Goal: Information Seeking & Learning: Learn about a topic

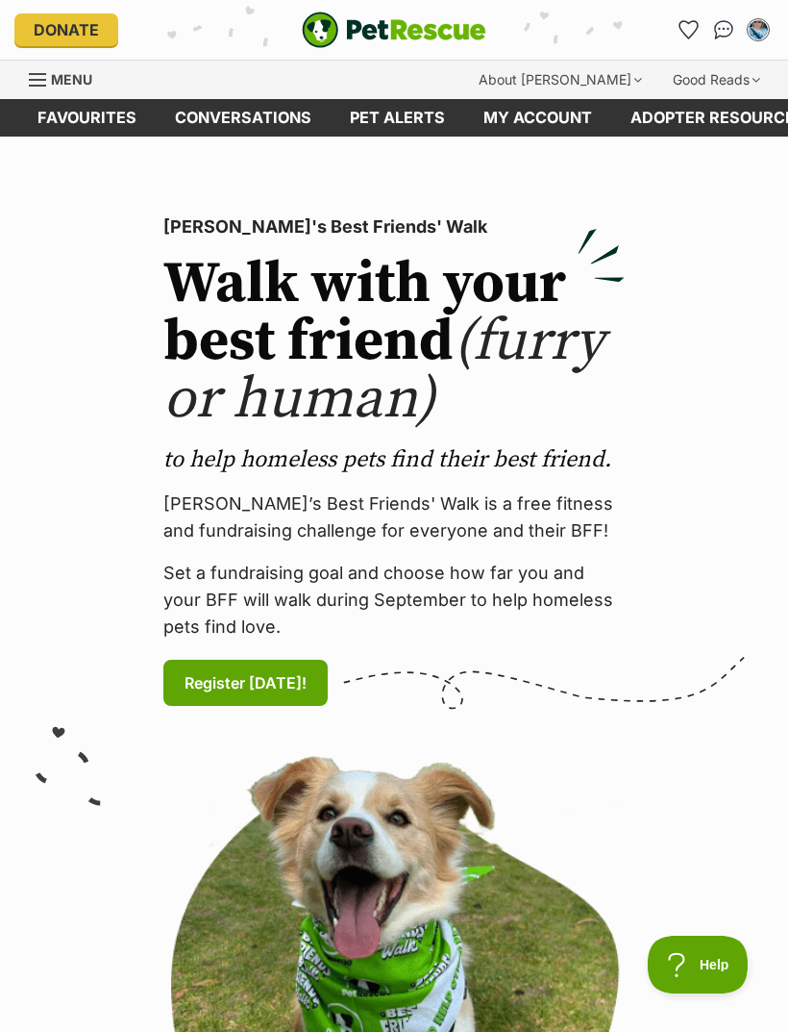
click at [694, 29] on icon "Favourites" at bounding box center [689, 29] width 18 height 17
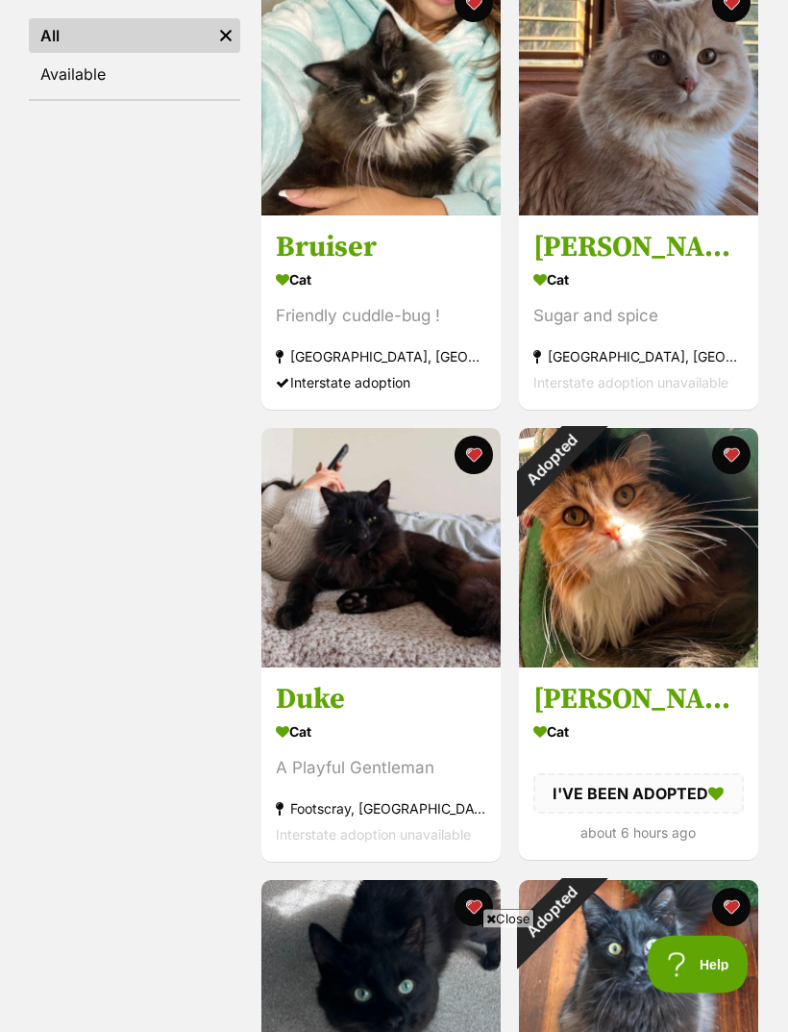
scroll to position [535, 0]
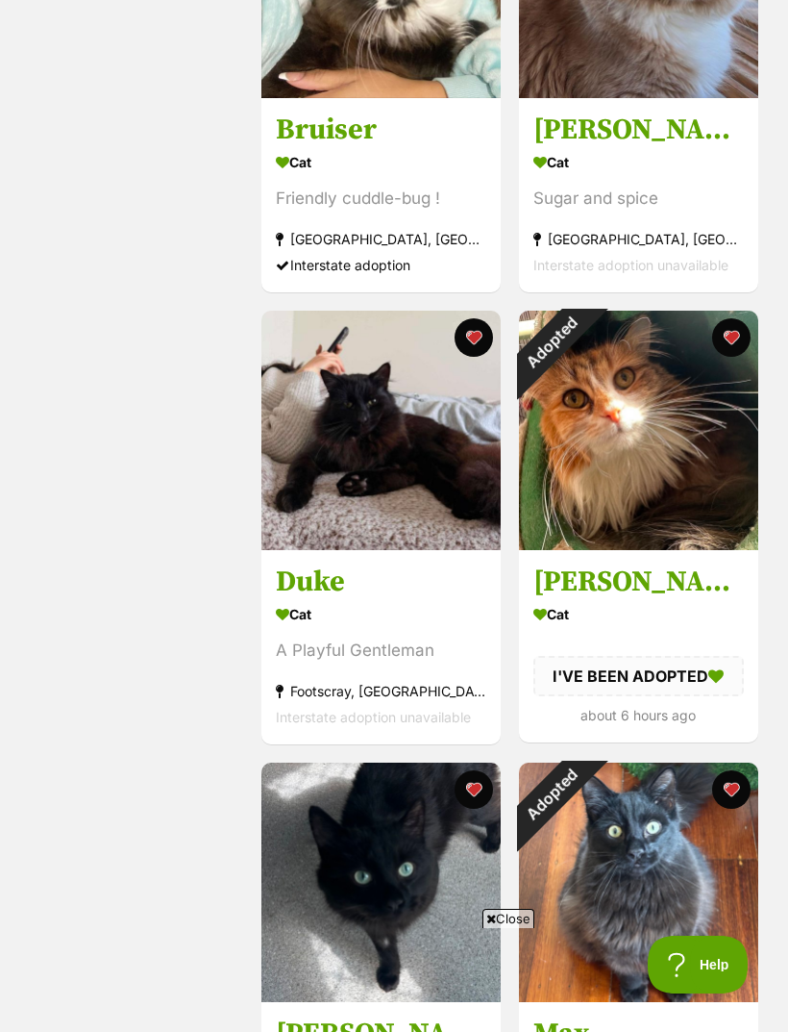
click at [584, 332] on div "Adopted" at bounding box center [551, 343] width 64 height 64
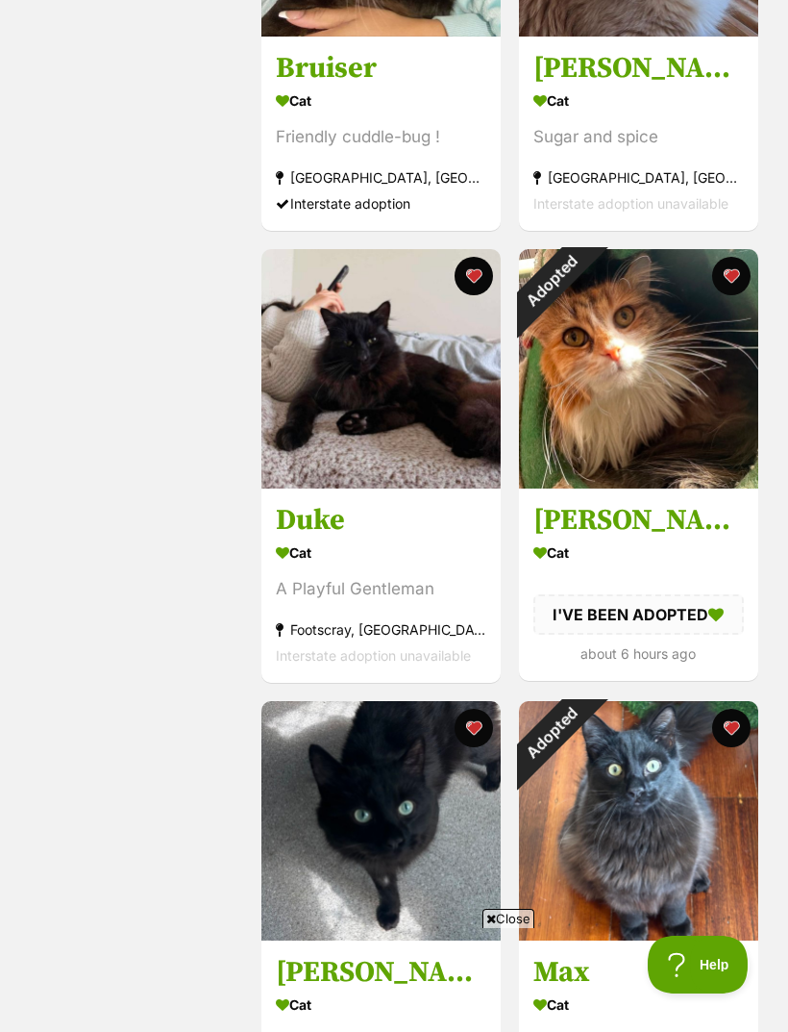
click at [728, 287] on button "favourite" at bounding box center [730, 276] width 38 height 38
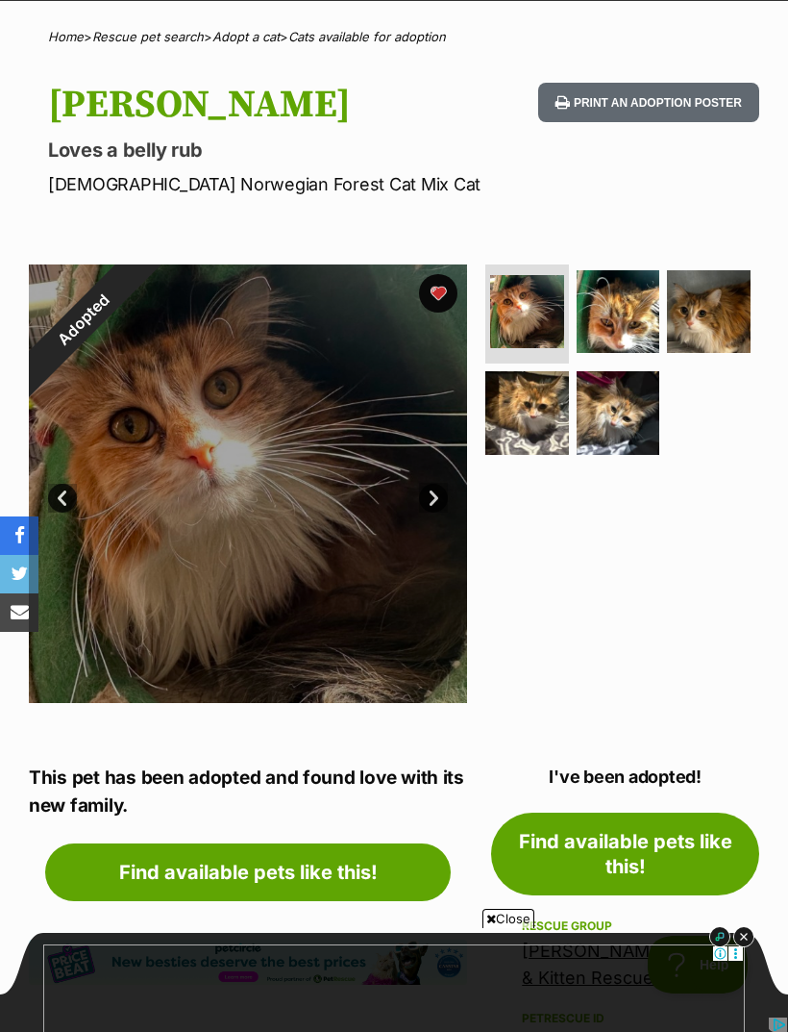
scroll to position [135, 0]
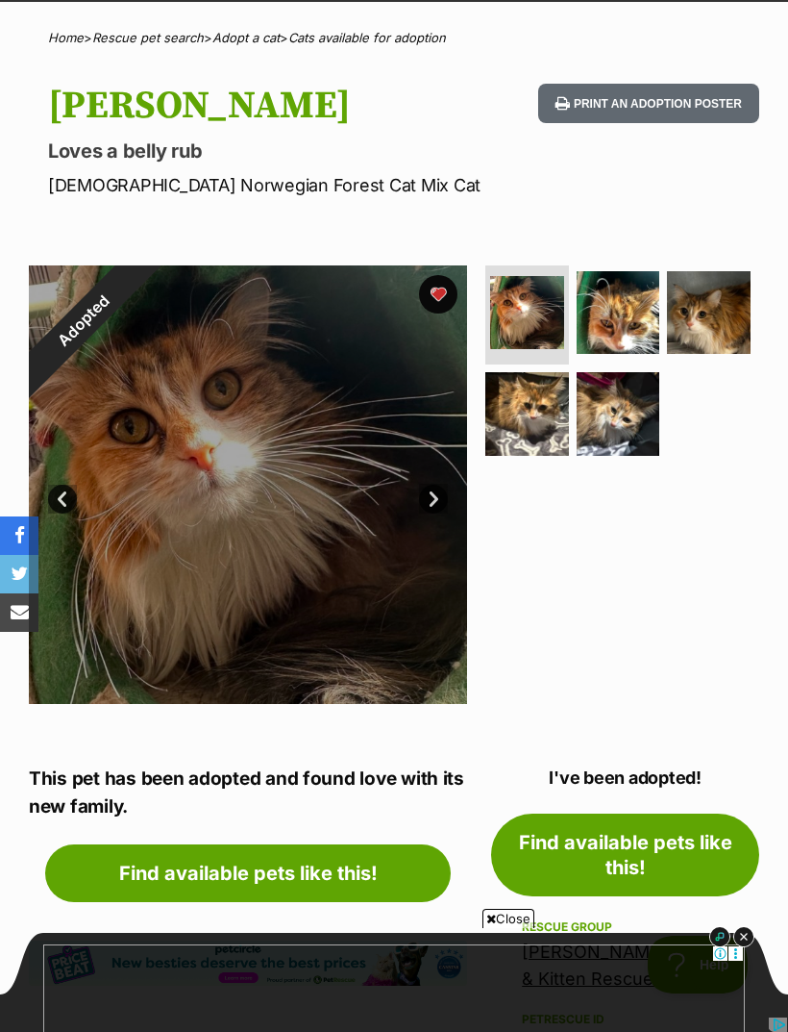
click at [642, 405] on img at bounding box center [619, 414] width 84 height 84
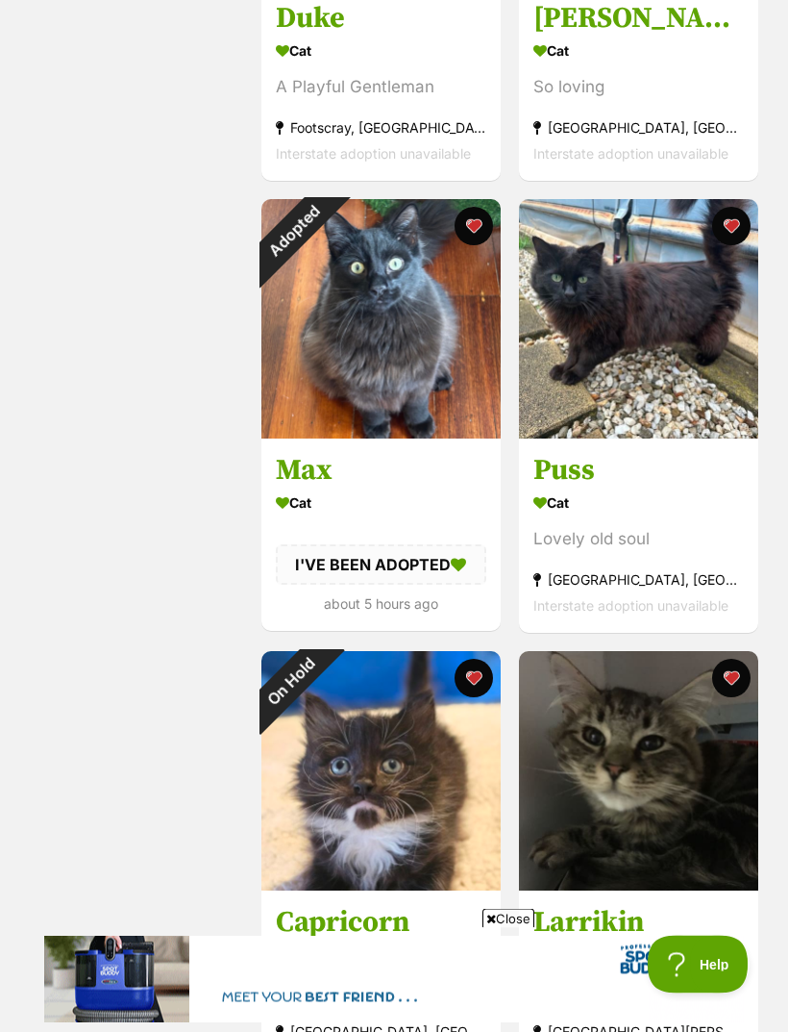
scroll to position [1098, 0]
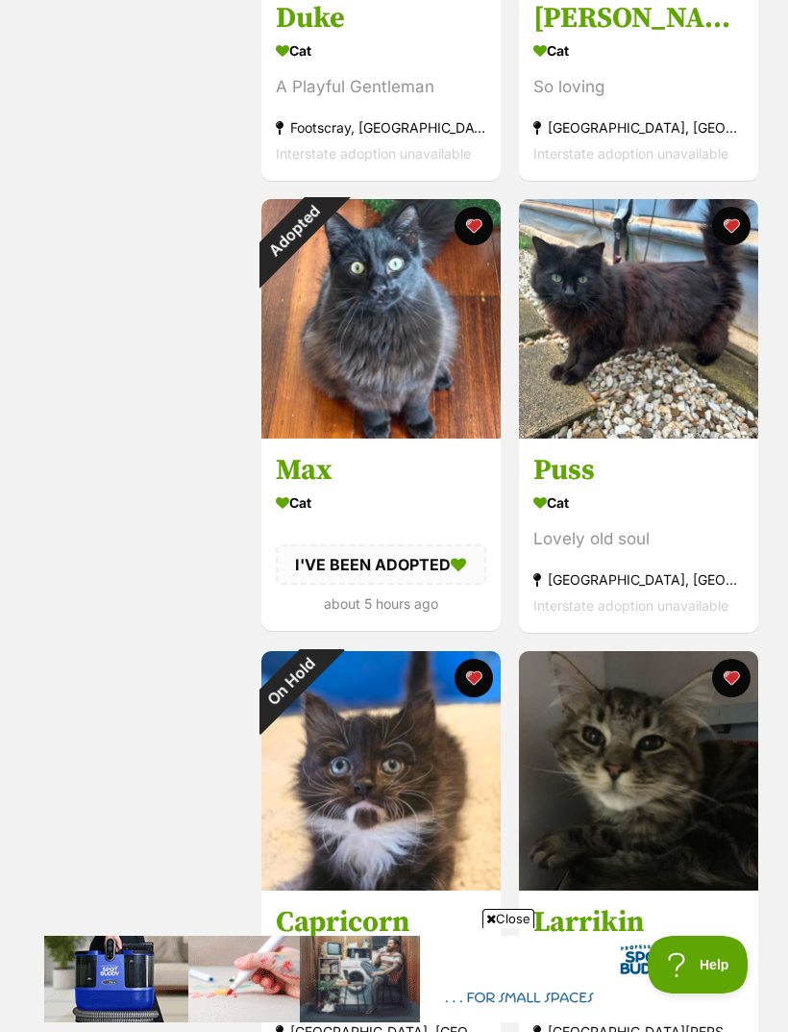
click at [326, 223] on div "Adopted" at bounding box center [294, 231] width 64 height 64
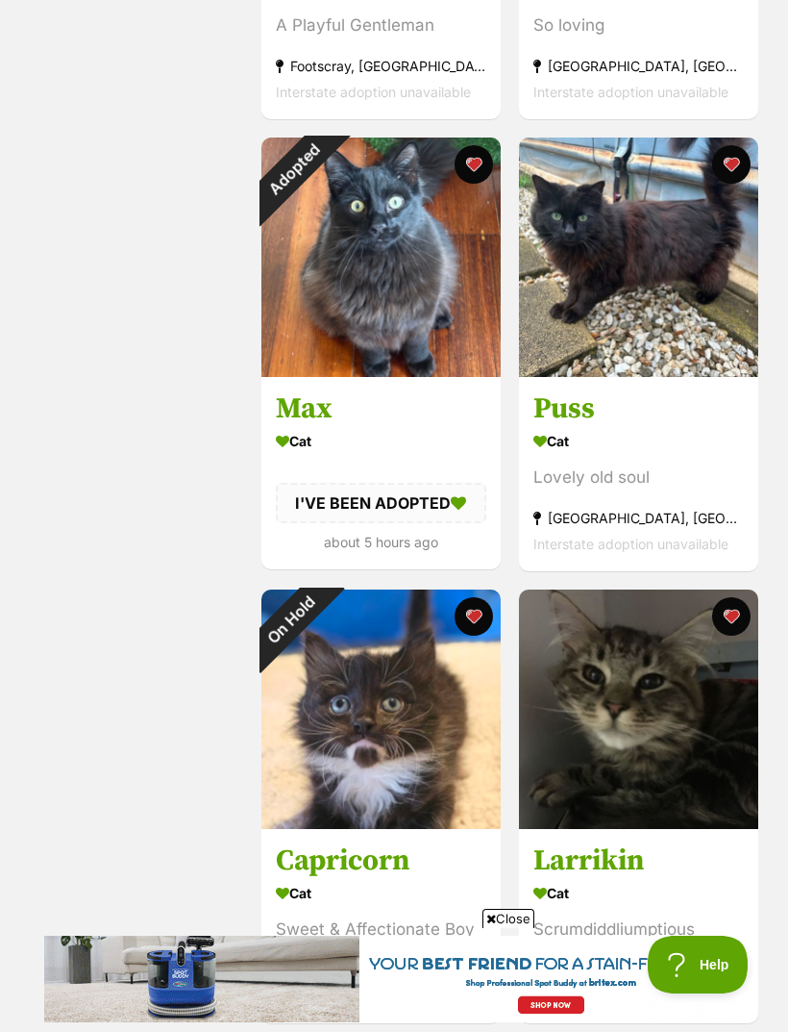
click at [478, 179] on button "favourite" at bounding box center [474, 164] width 38 height 38
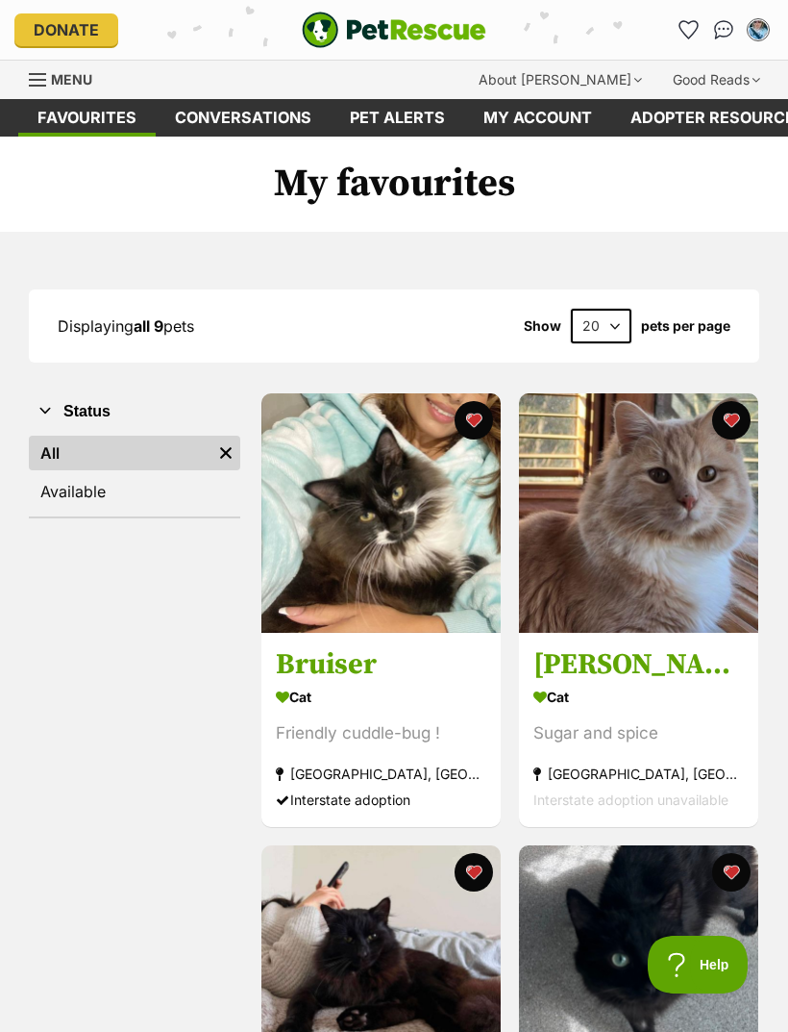
click at [38, 94] on link "Menu" at bounding box center [67, 78] width 77 height 35
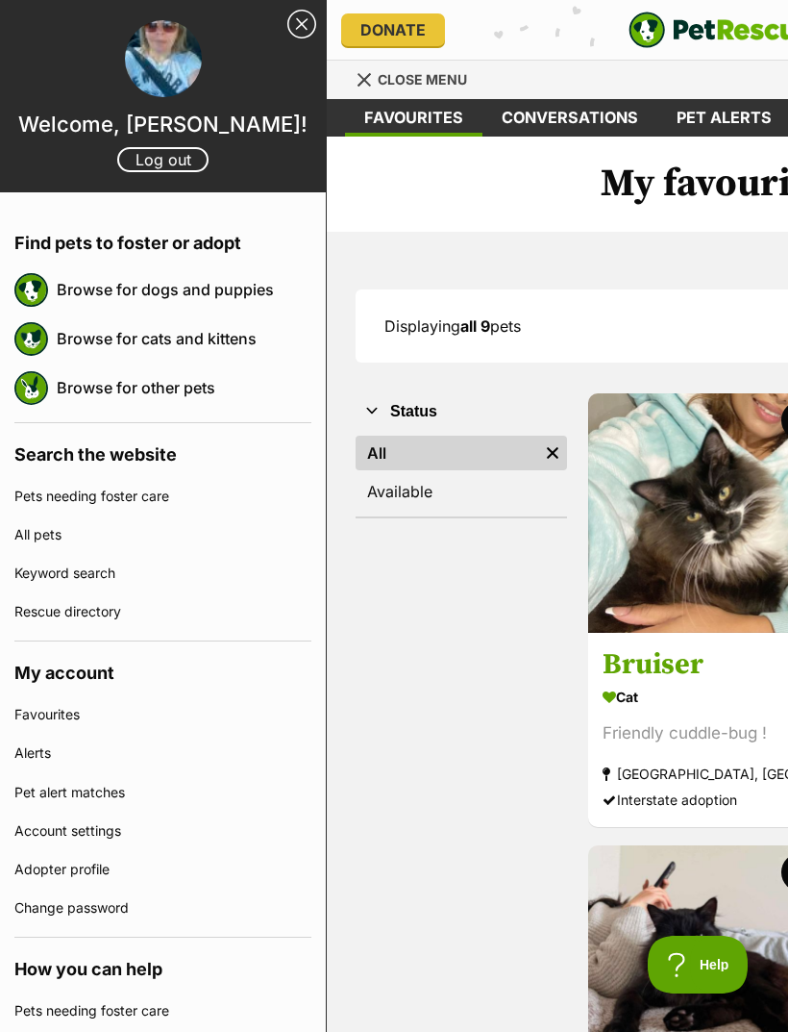
click at [207, 345] on link "Browse for cats and kittens" at bounding box center [184, 338] width 255 height 40
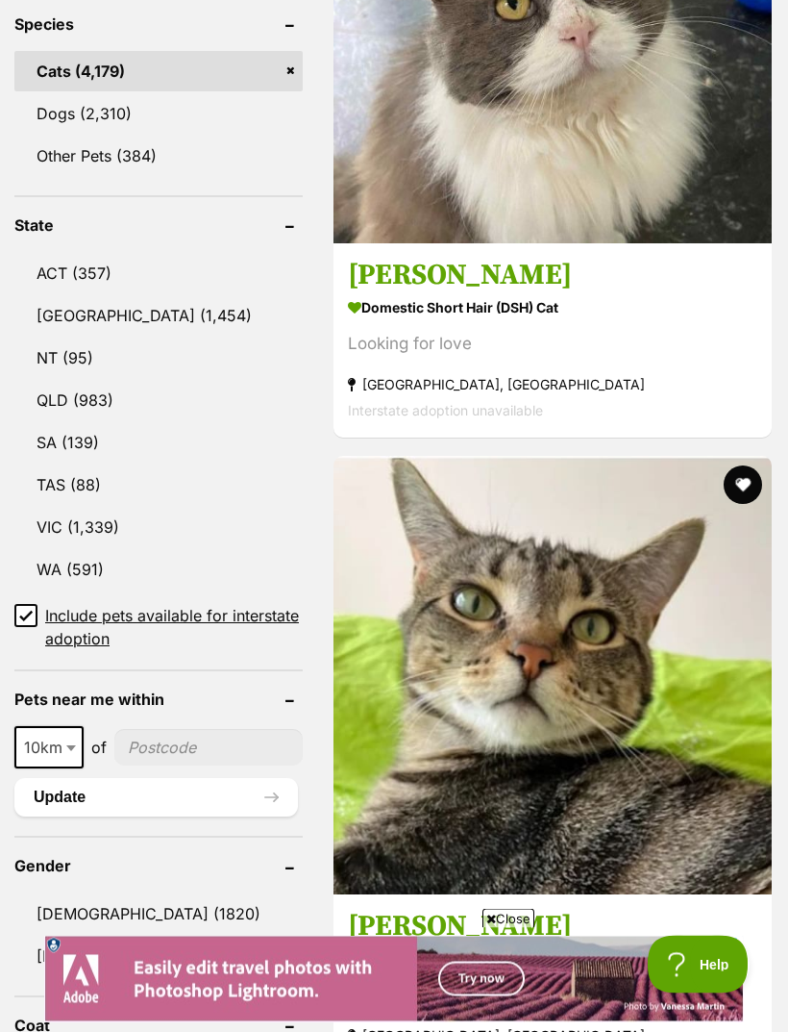
click at [95, 465] on link "TAS (88)" at bounding box center [158, 485] width 288 height 40
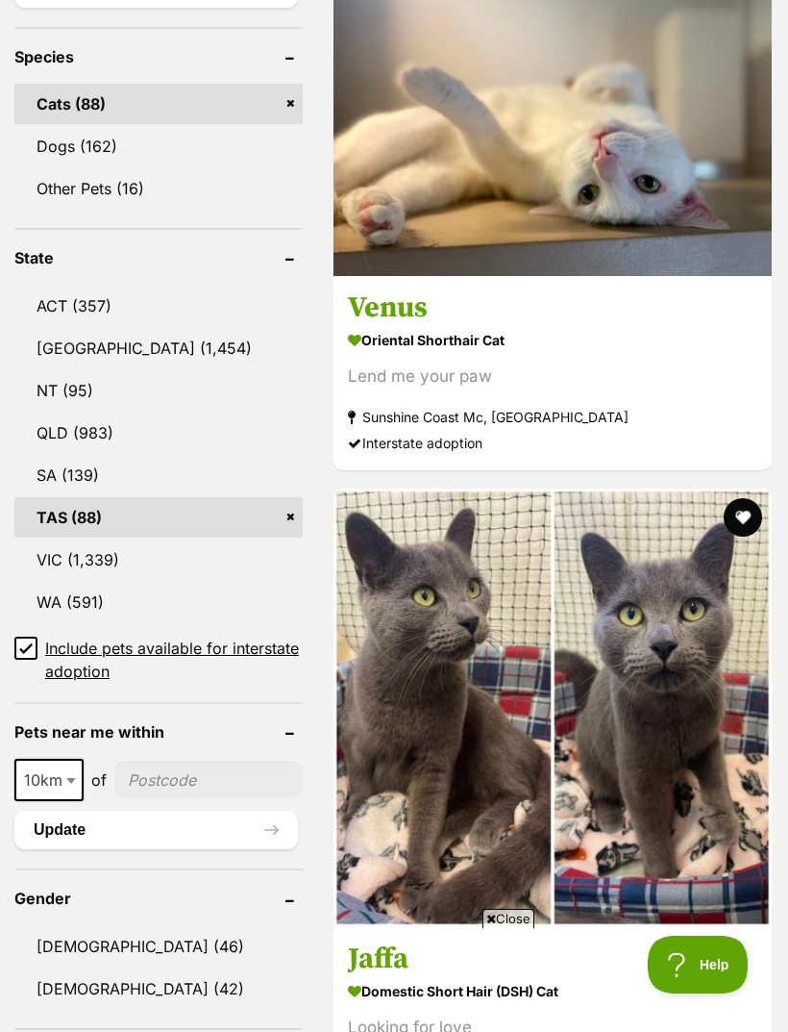
click at [129, 328] on link "[GEOGRAPHIC_DATA] (1,454)" at bounding box center [158, 348] width 288 height 40
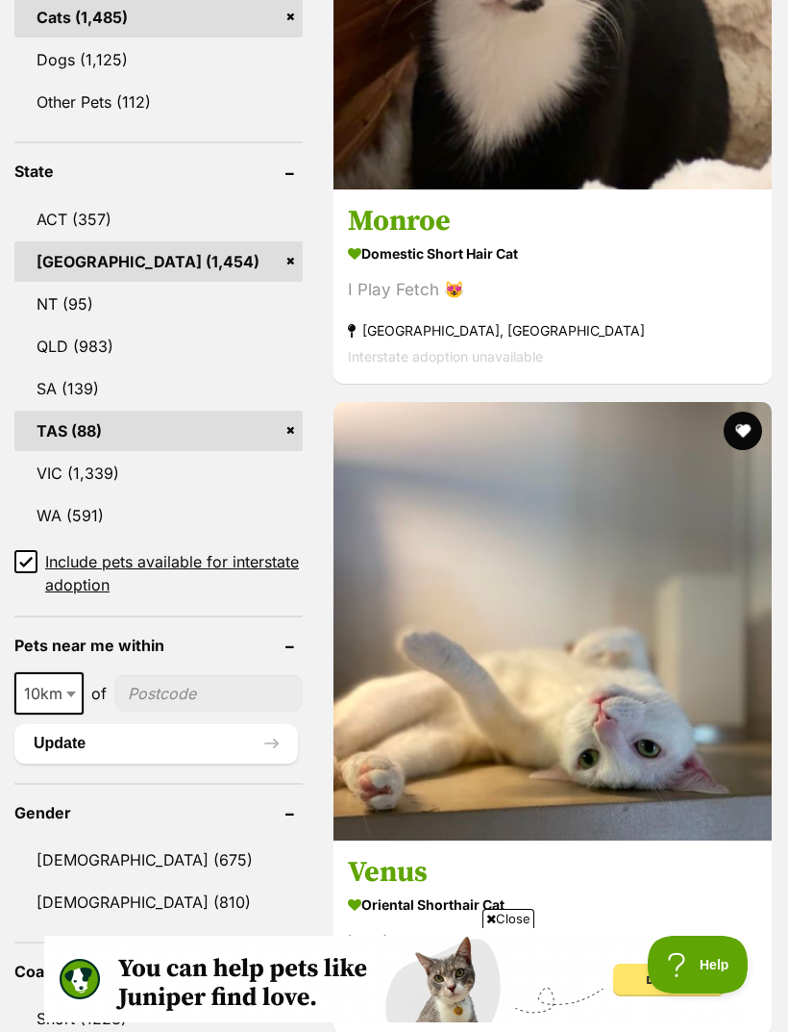
click at [114, 368] on link "SA (139)" at bounding box center [158, 388] width 288 height 40
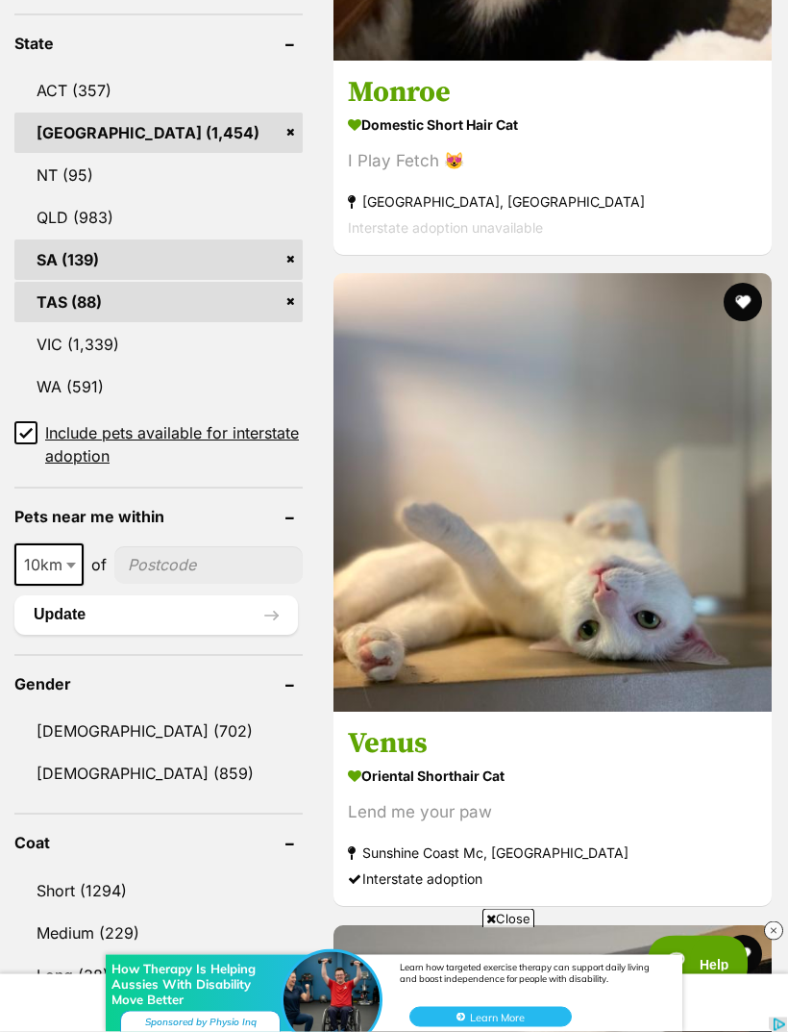
scroll to position [1201, 0]
click at [137, 324] on link "VIC (1,339)" at bounding box center [158, 344] width 288 height 40
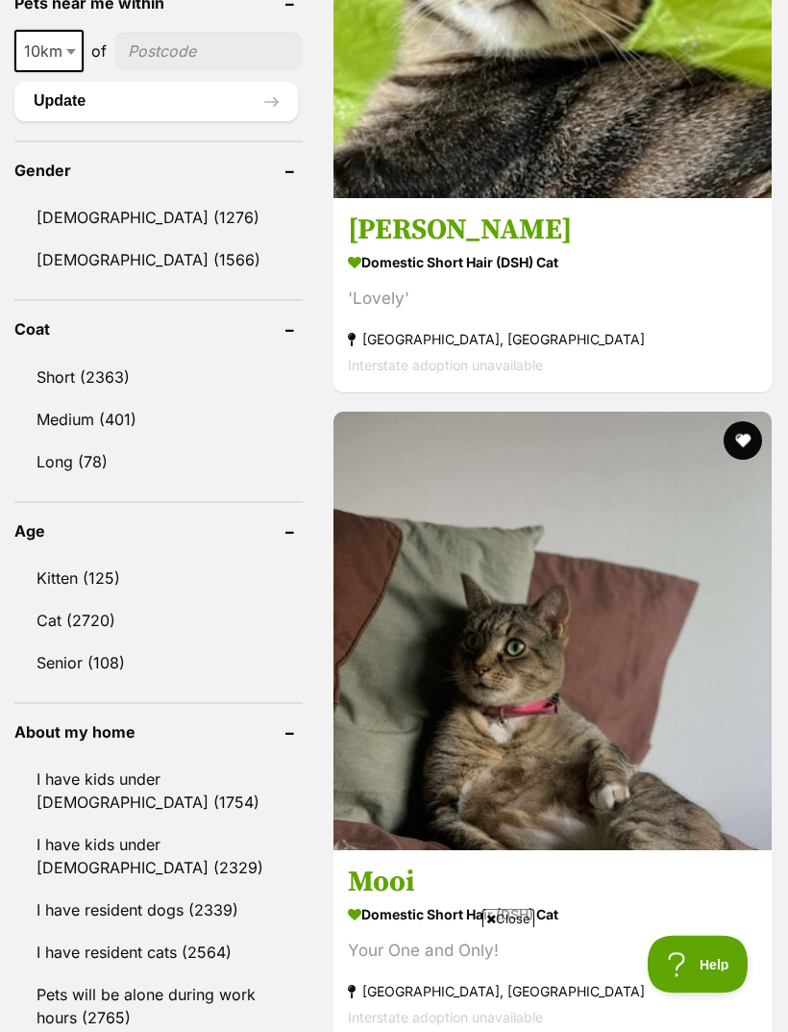
scroll to position [1719, 0]
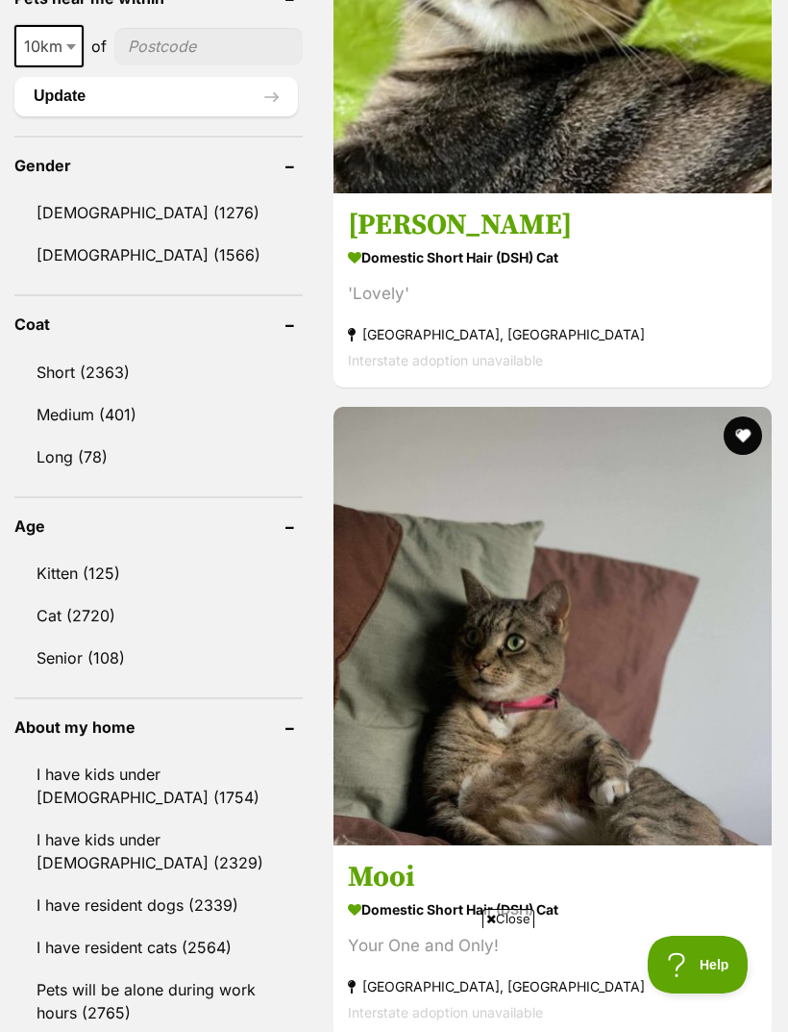
click at [123, 394] on link "Medium (401)" at bounding box center [158, 414] width 288 height 40
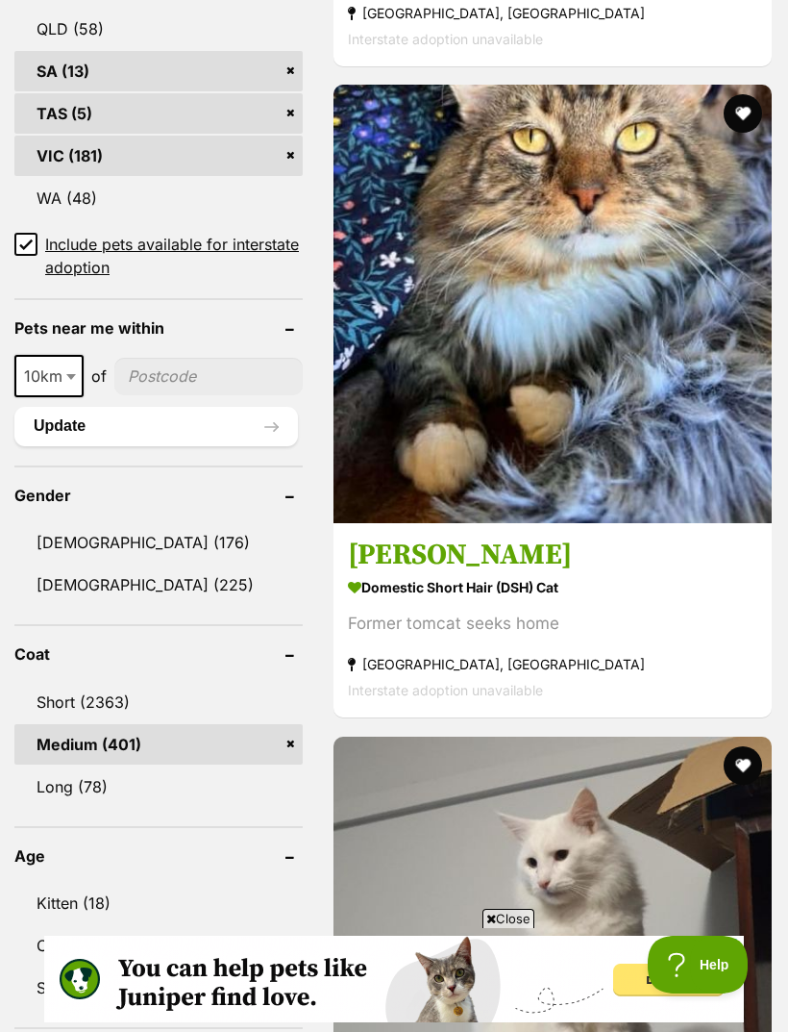
scroll to position [1461, 0]
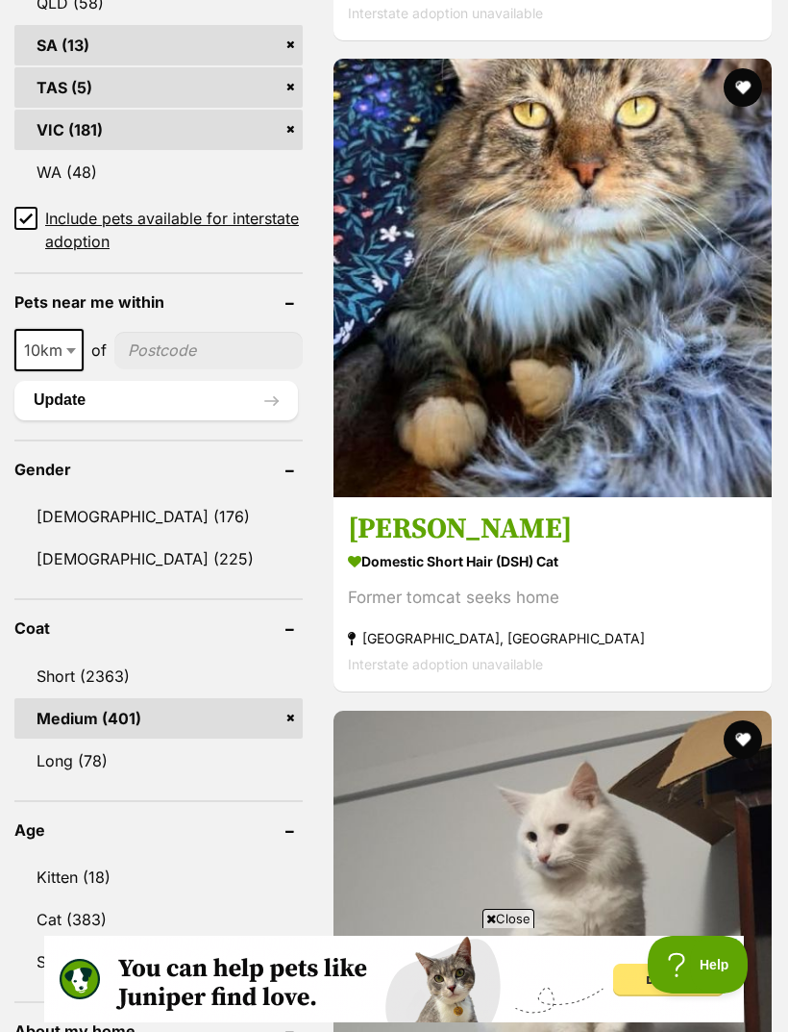
click at [232, 656] on link "Short (2363)" at bounding box center [158, 676] width 288 height 40
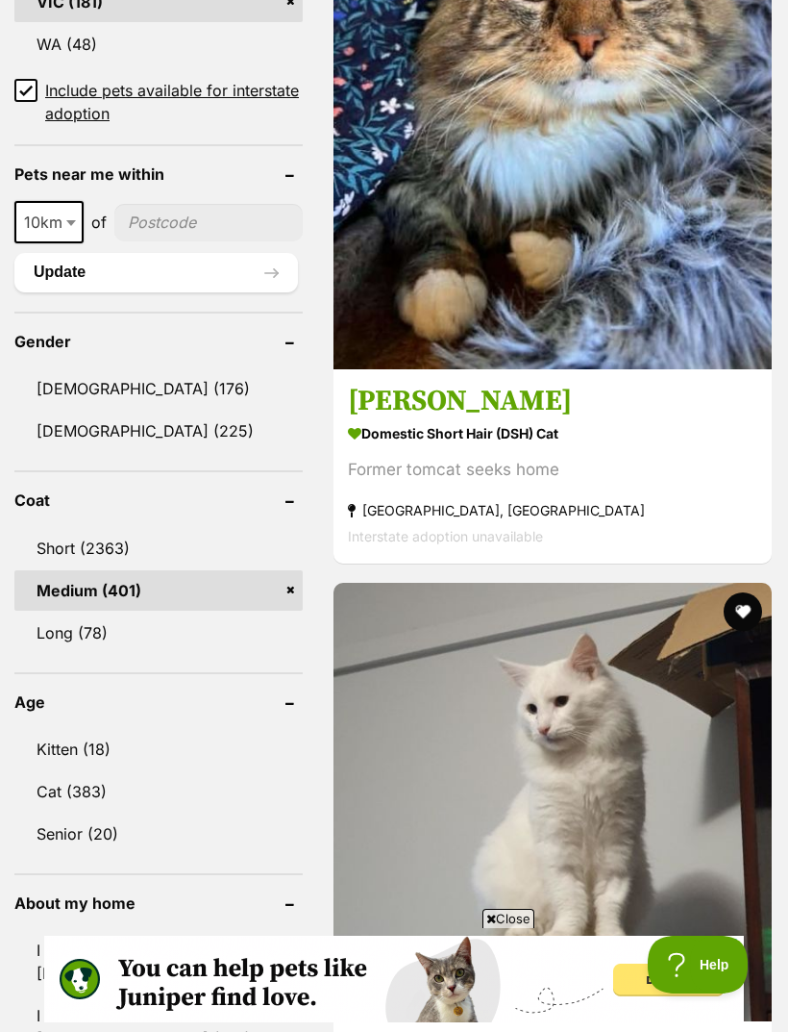
click at [112, 612] on link "Long (78)" at bounding box center [158, 632] width 288 height 40
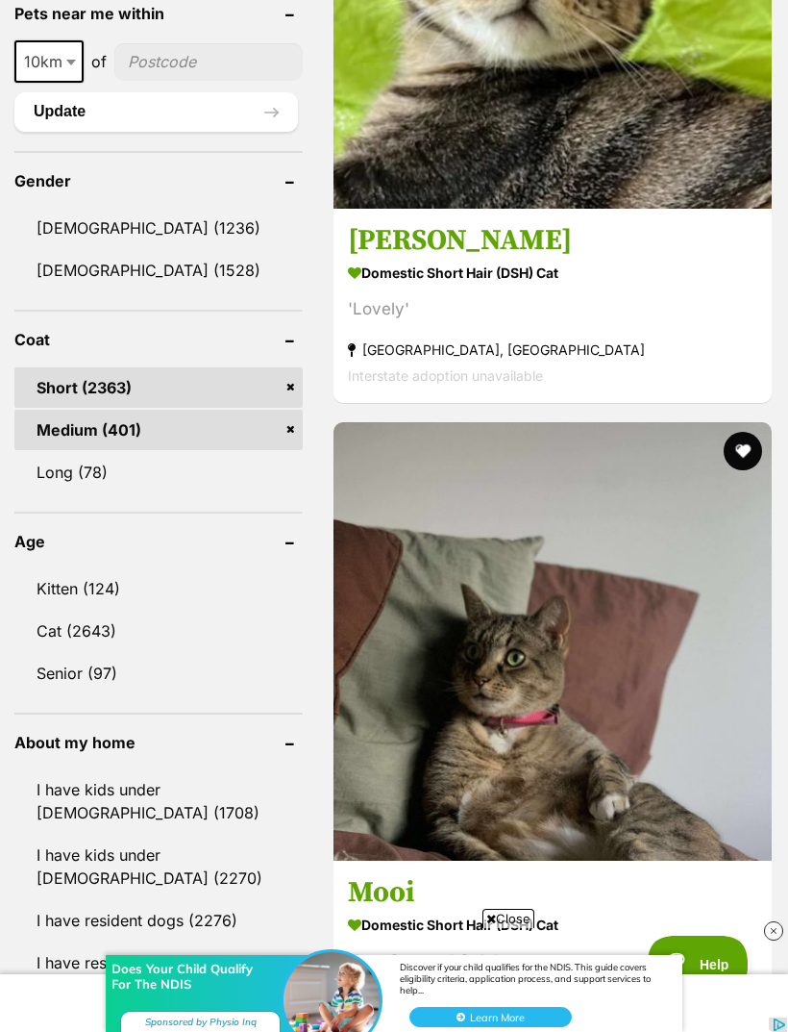
click at [262, 367] on link "Short (2363)" at bounding box center [158, 387] width 288 height 40
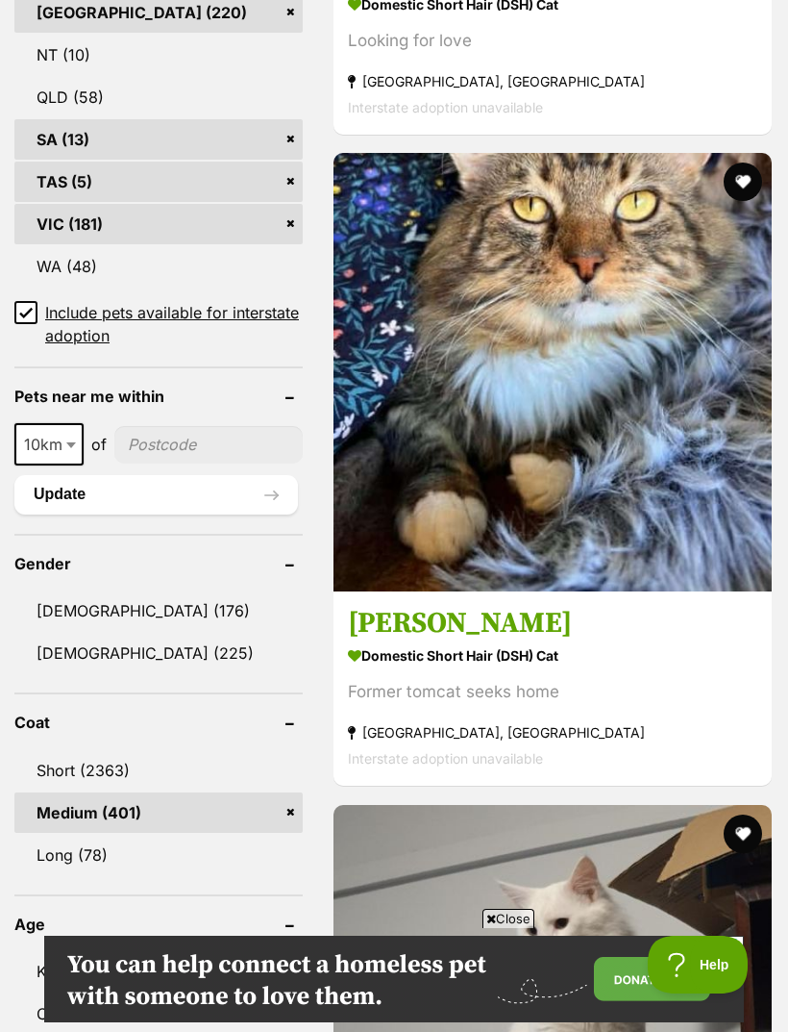
click at [84, 835] on link "Long (78)" at bounding box center [158, 855] width 288 height 40
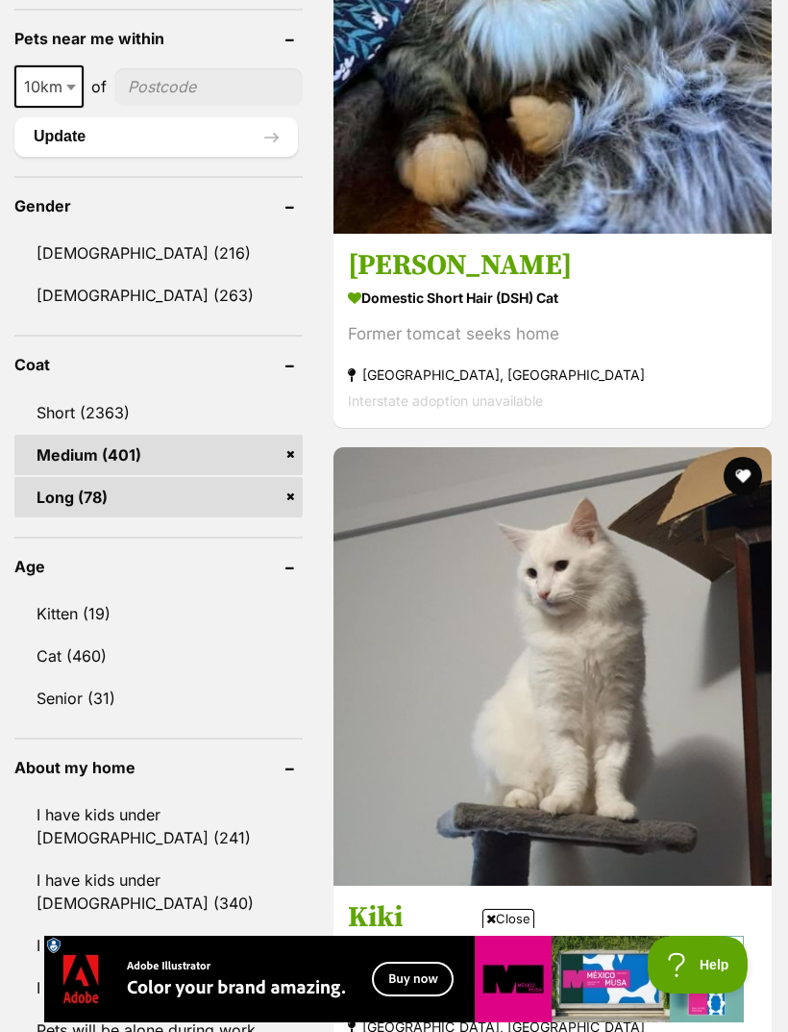
scroll to position [1725, 0]
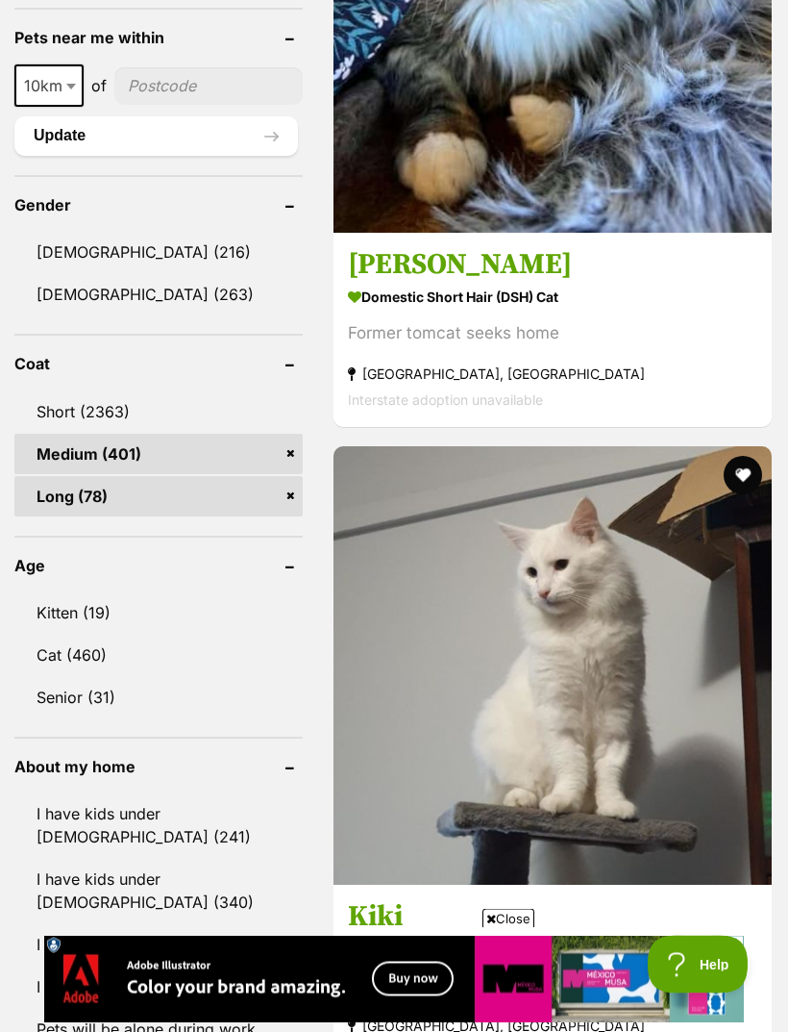
click at [86, 593] on link "Kitten (19)" at bounding box center [158, 613] width 288 height 40
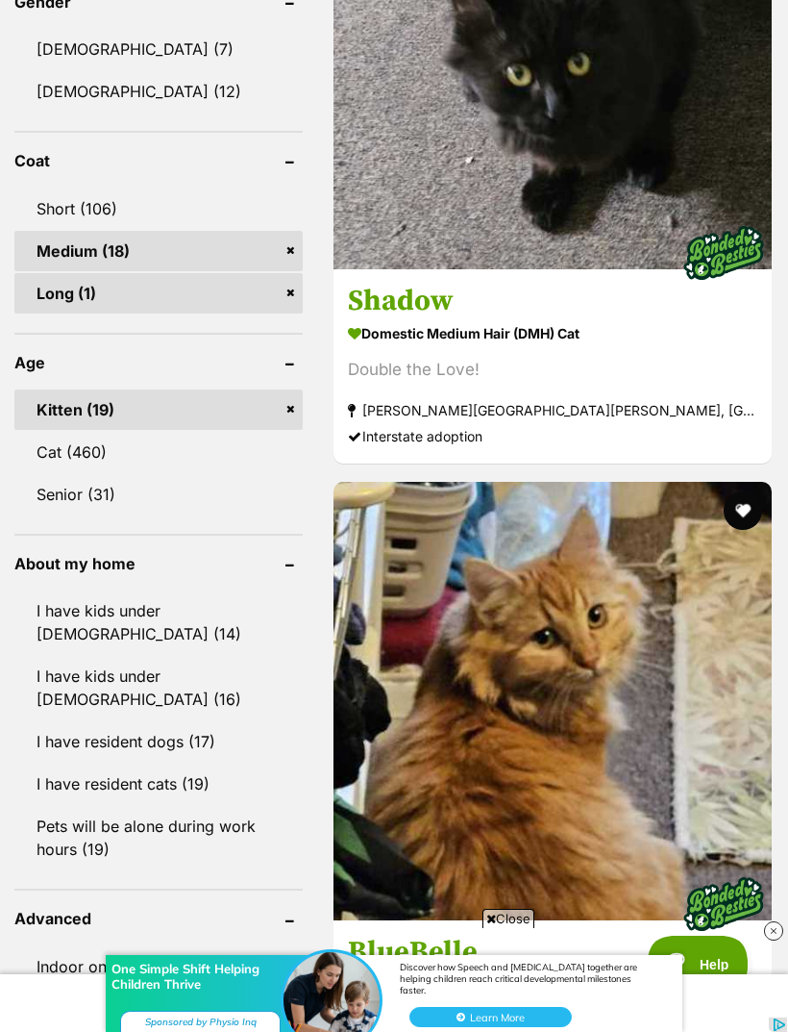
click at [76, 487] on link "Senior (31)" at bounding box center [158, 494] width 288 height 40
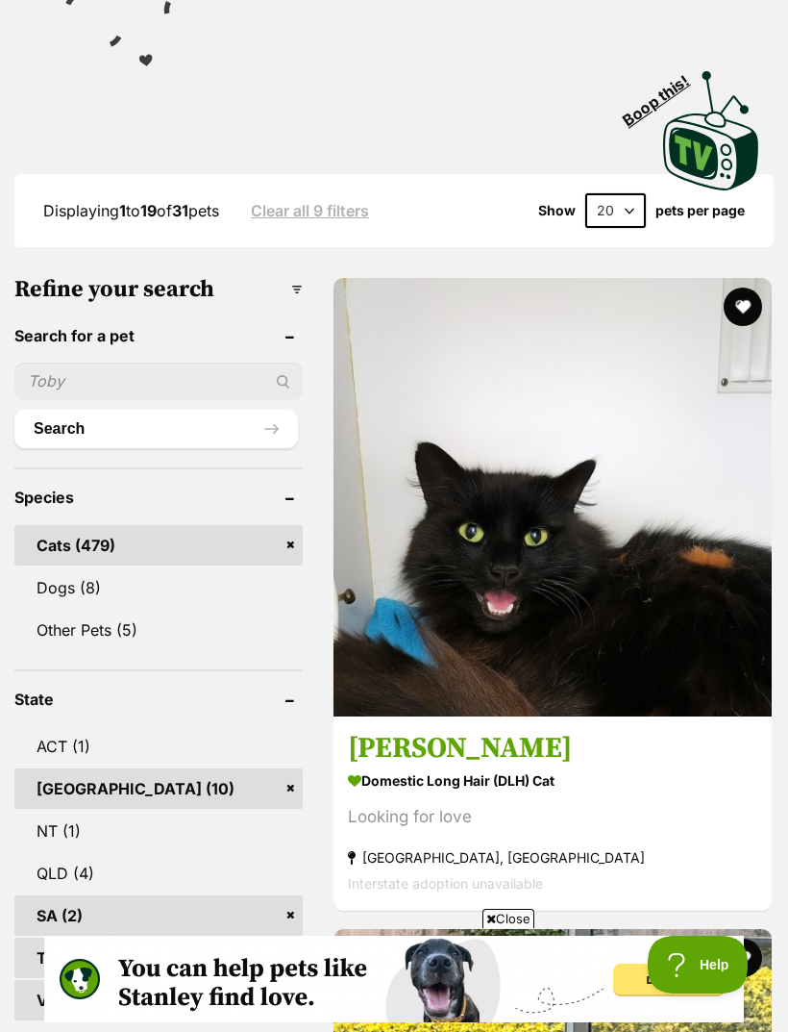
click at [418, 453] on img at bounding box center [553, 497] width 438 height 438
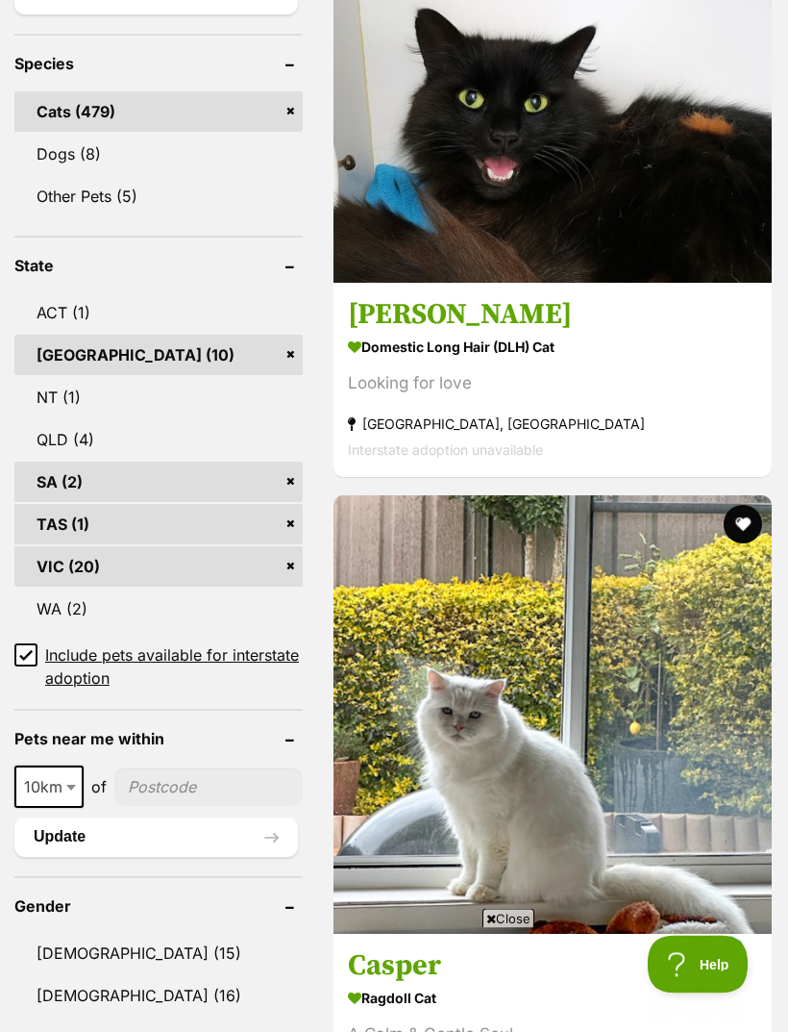
scroll to position [1025, 0]
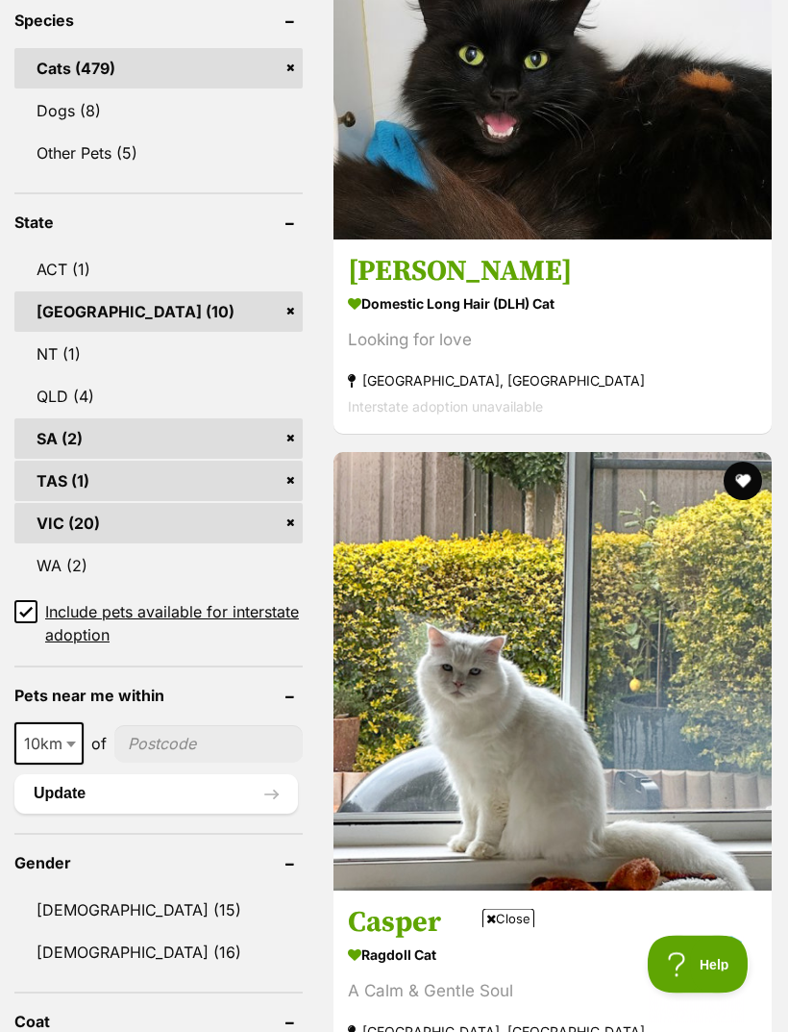
scroll to position [1068, 0]
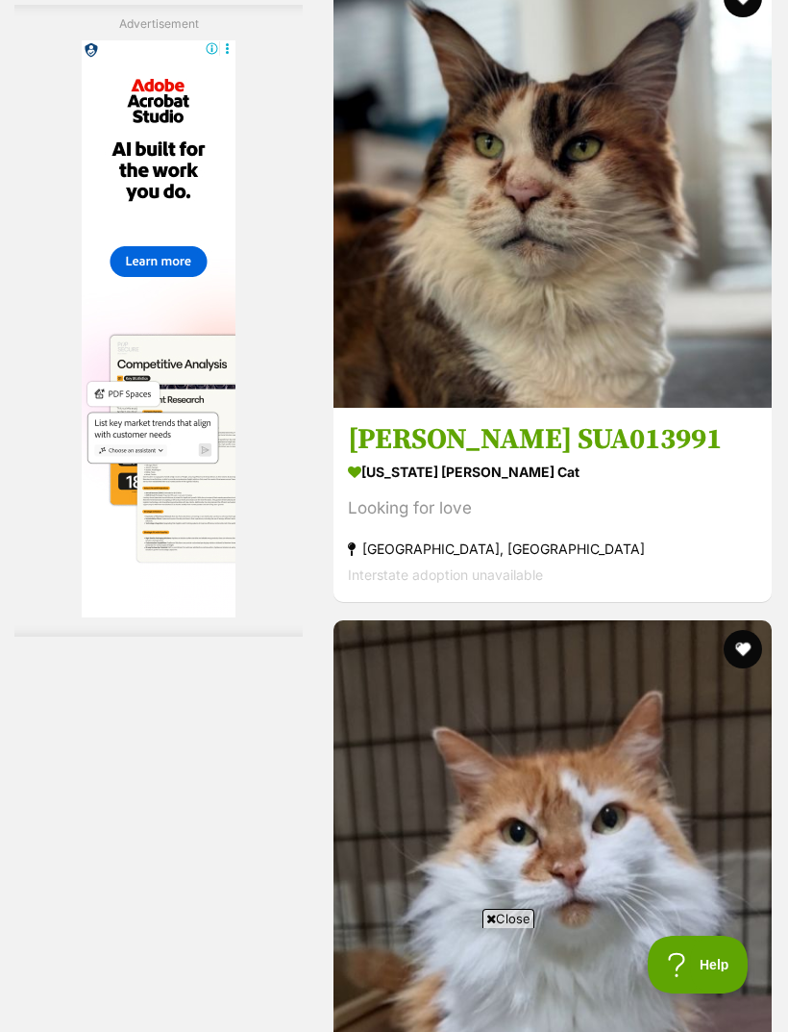
scroll to position [0, 0]
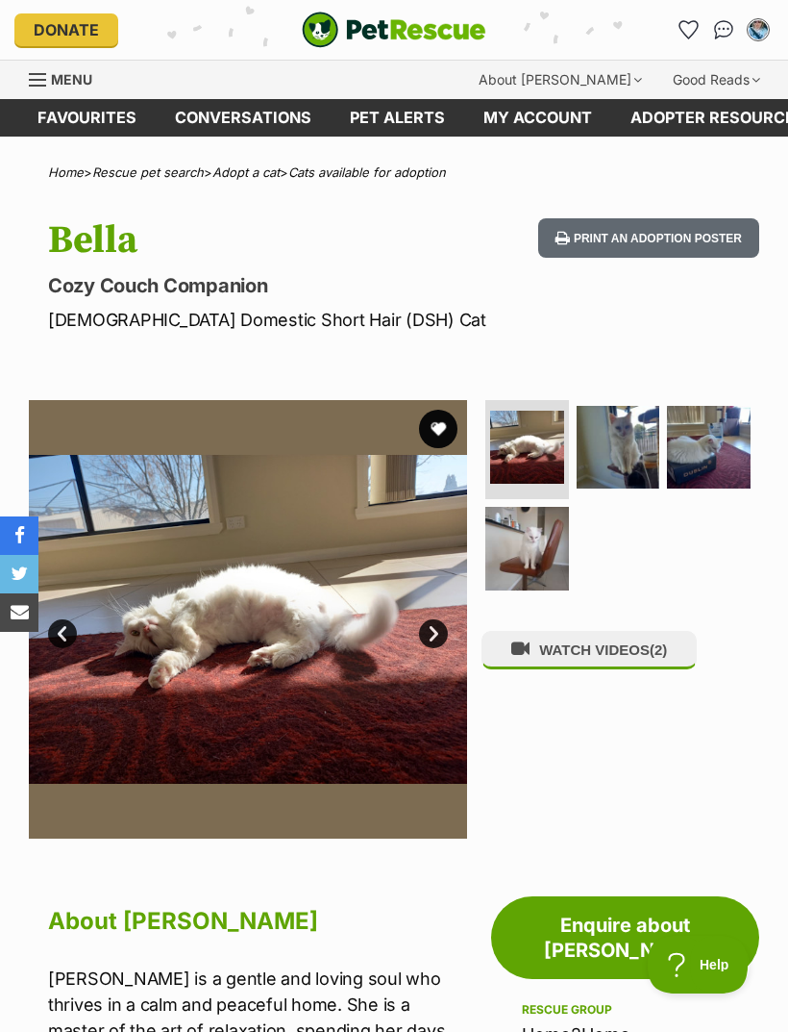
click at [623, 452] on img at bounding box center [619, 448] width 84 height 84
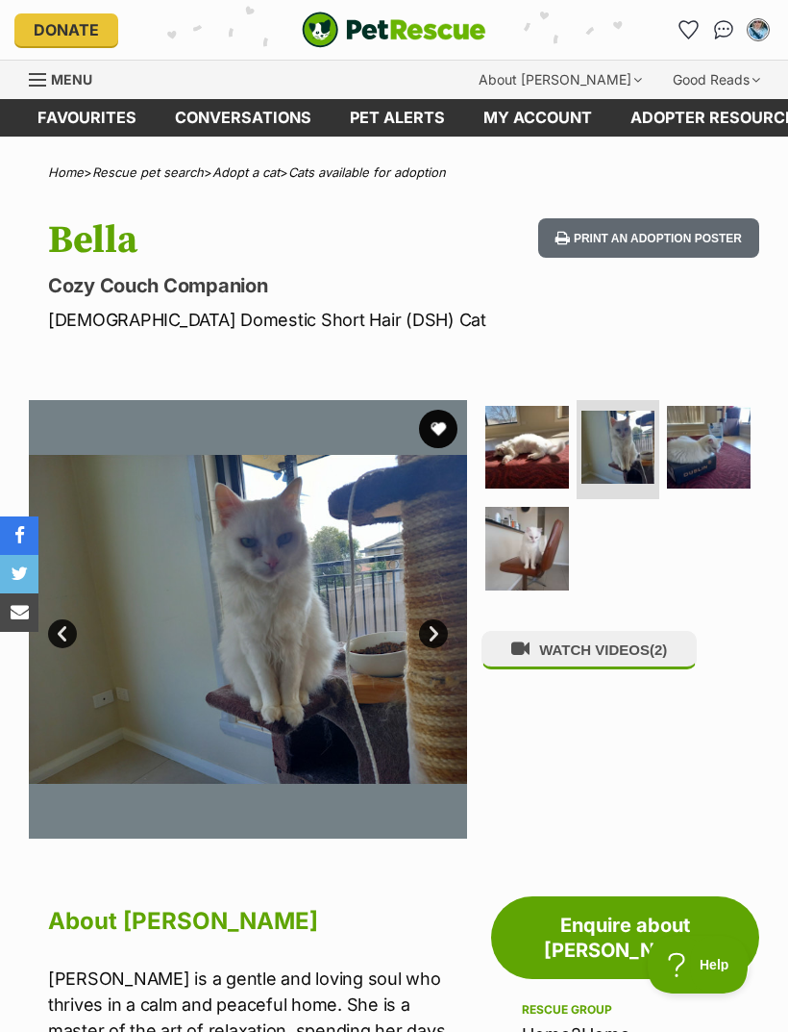
click at [709, 442] on img at bounding box center [709, 448] width 84 height 84
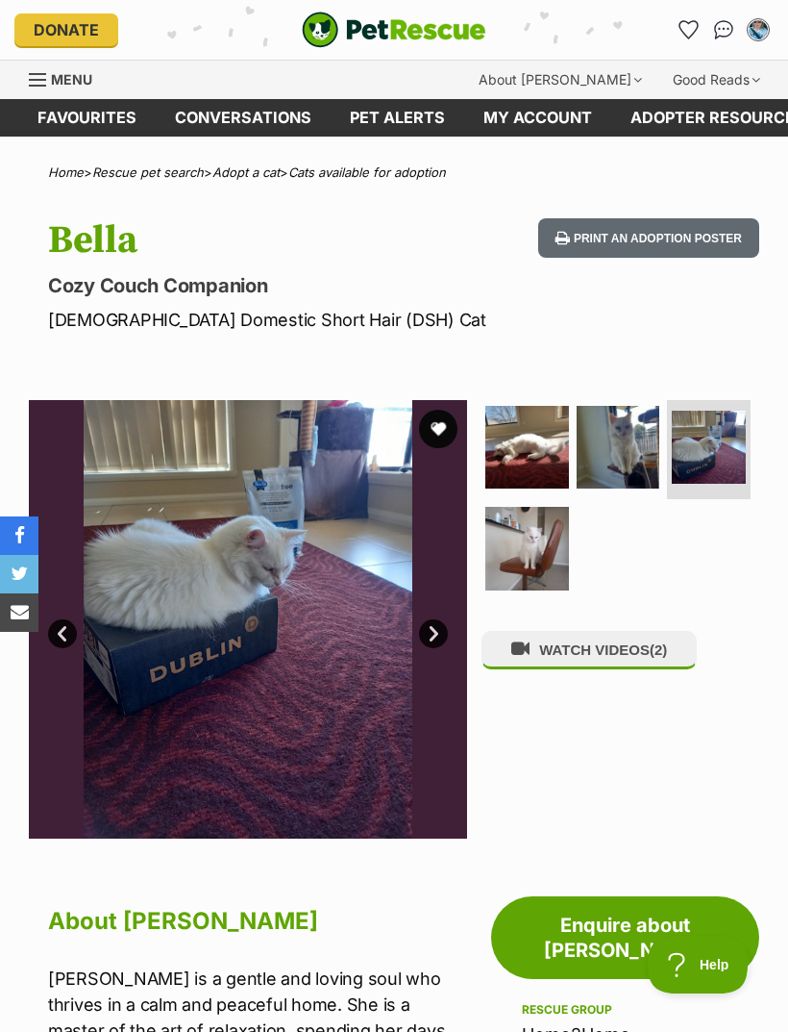
click at [522, 568] on img at bounding box center [528, 549] width 84 height 84
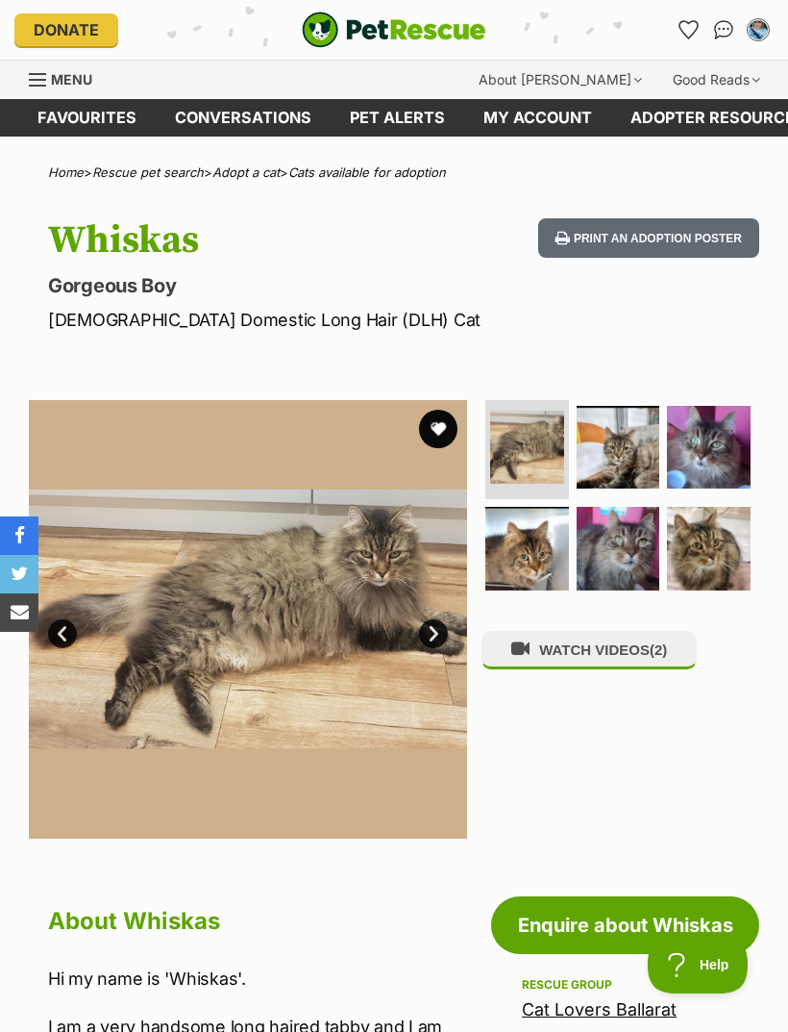
click at [435, 639] on link "Next" at bounding box center [433, 633] width 29 height 29
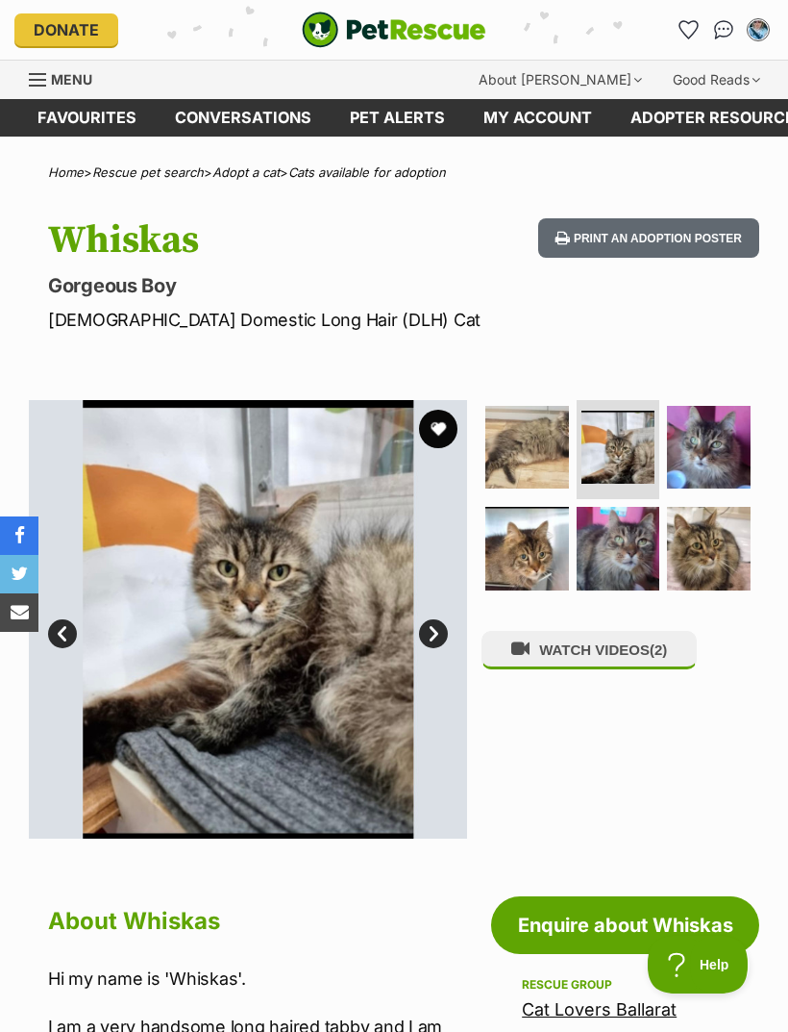
click at [425, 626] on link "Next" at bounding box center [433, 633] width 29 height 29
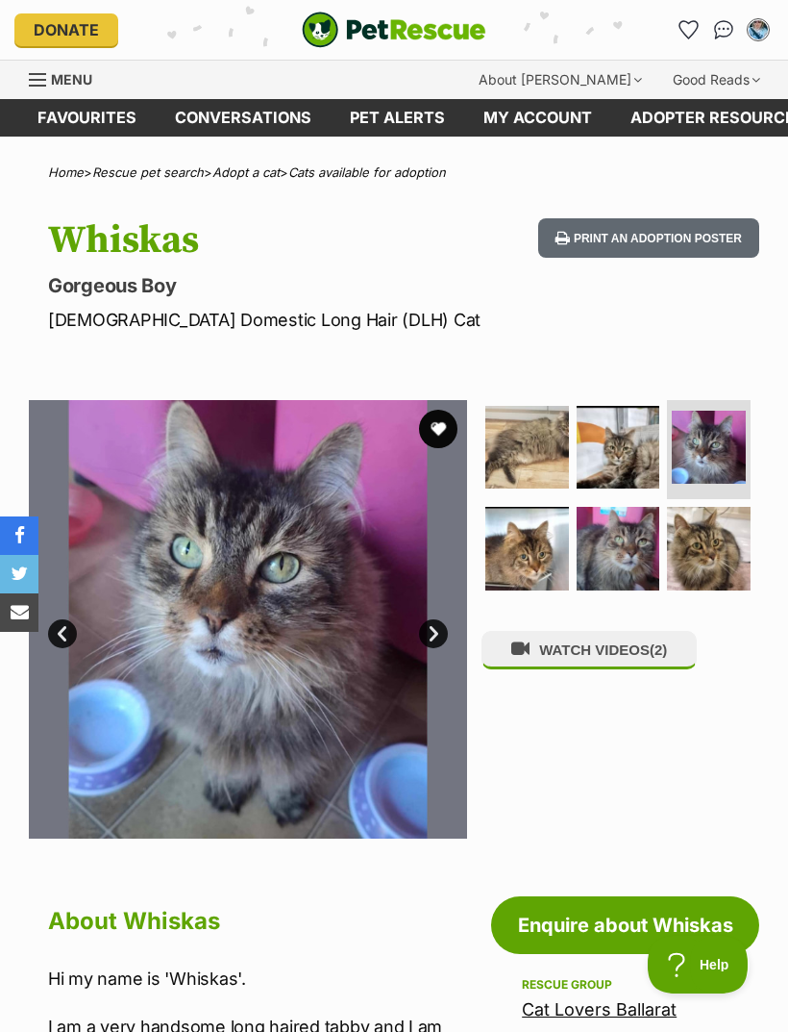
click at [421, 632] on link "Next" at bounding box center [433, 633] width 29 height 29
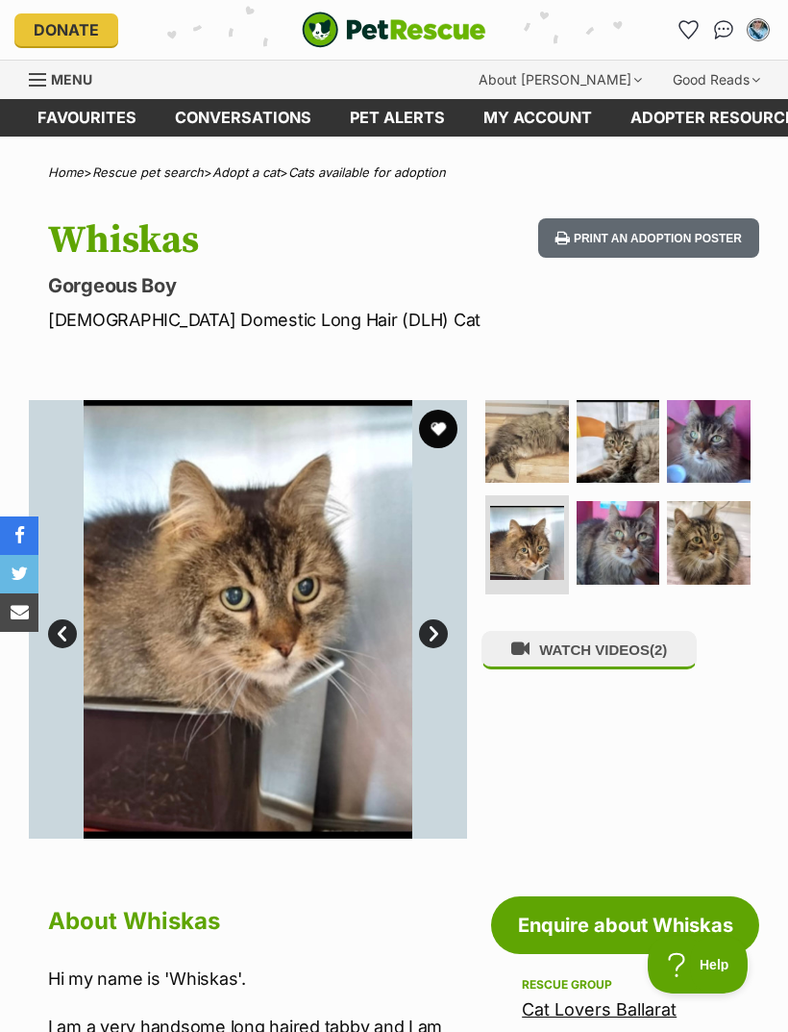
click at [419, 629] on link "Next" at bounding box center [433, 633] width 29 height 29
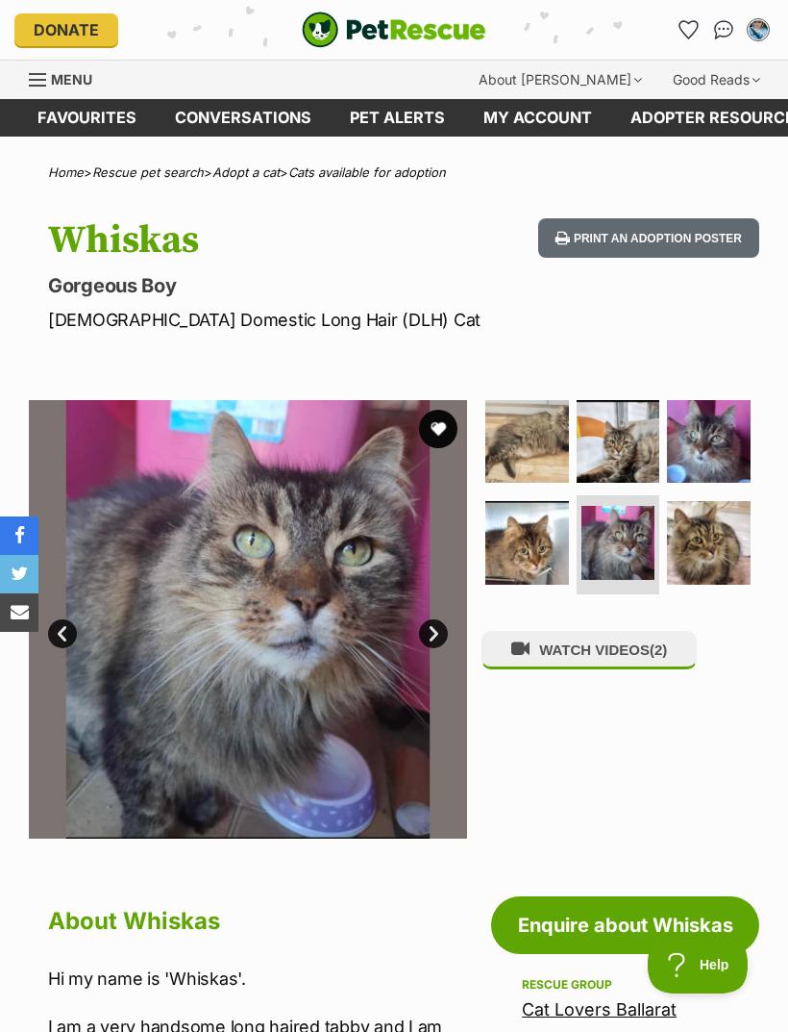
click at [424, 638] on link "Next" at bounding box center [433, 633] width 29 height 29
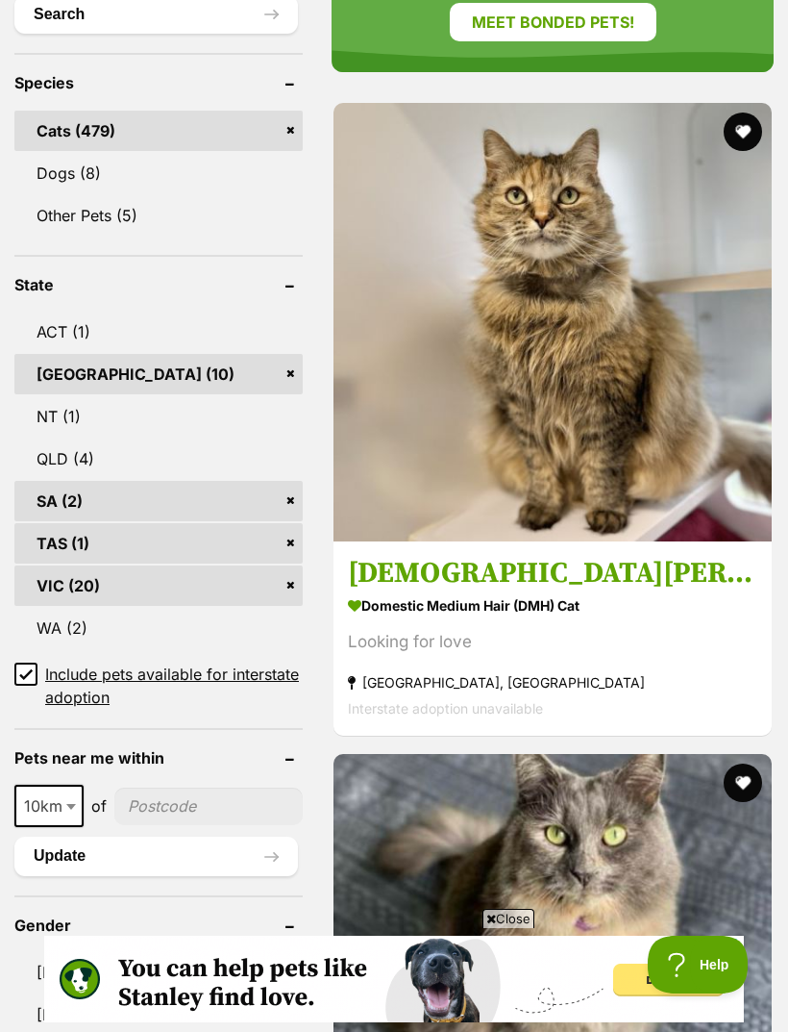
scroll to position [1007, 0]
